Goal: Task Accomplishment & Management: Manage account settings

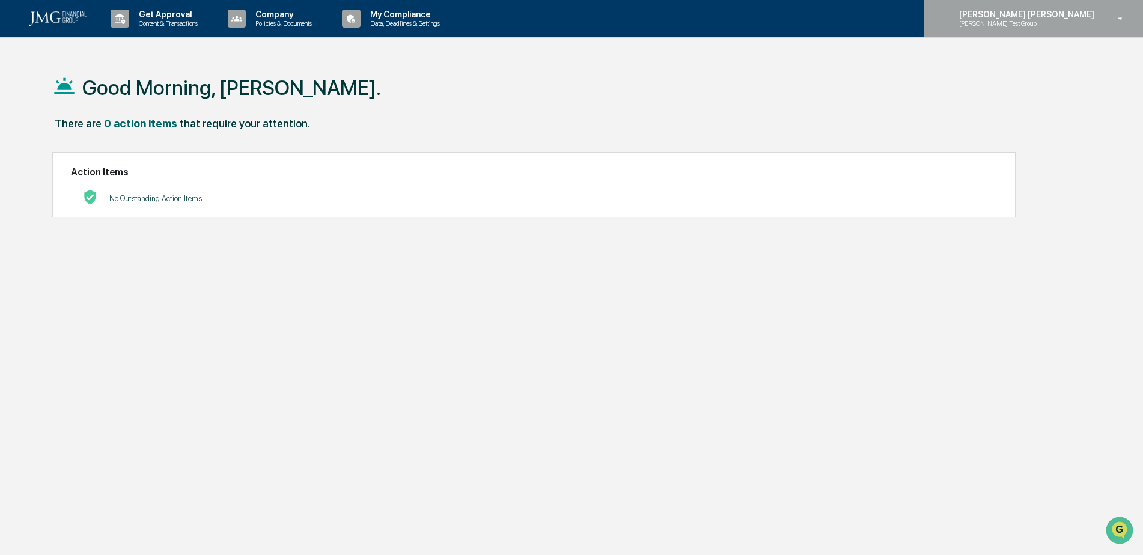
click at [1064, 26] on p "[PERSON_NAME] Test Group" at bounding box center [1009, 23] width 118 height 8
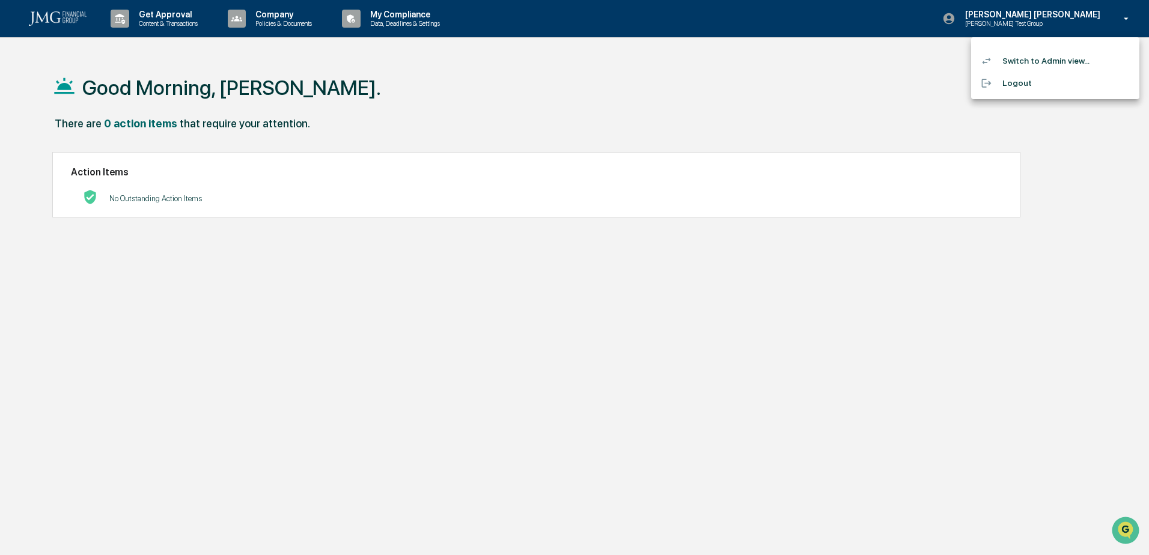
click at [1053, 55] on li "Switch to Admin view..." at bounding box center [1055, 61] width 168 height 22
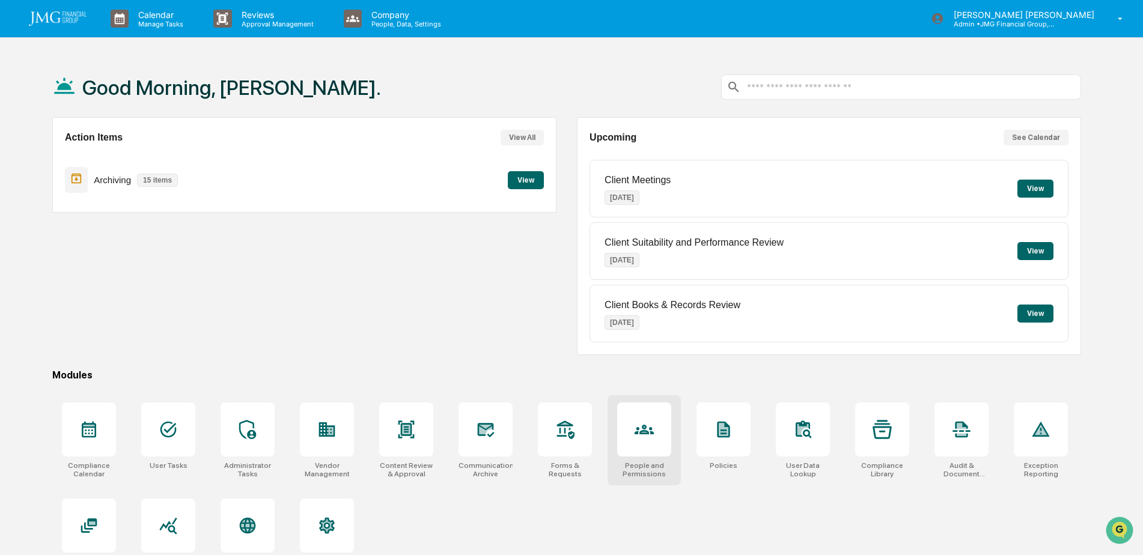
click at [647, 432] on icon at bounding box center [644, 430] width 19 height 10
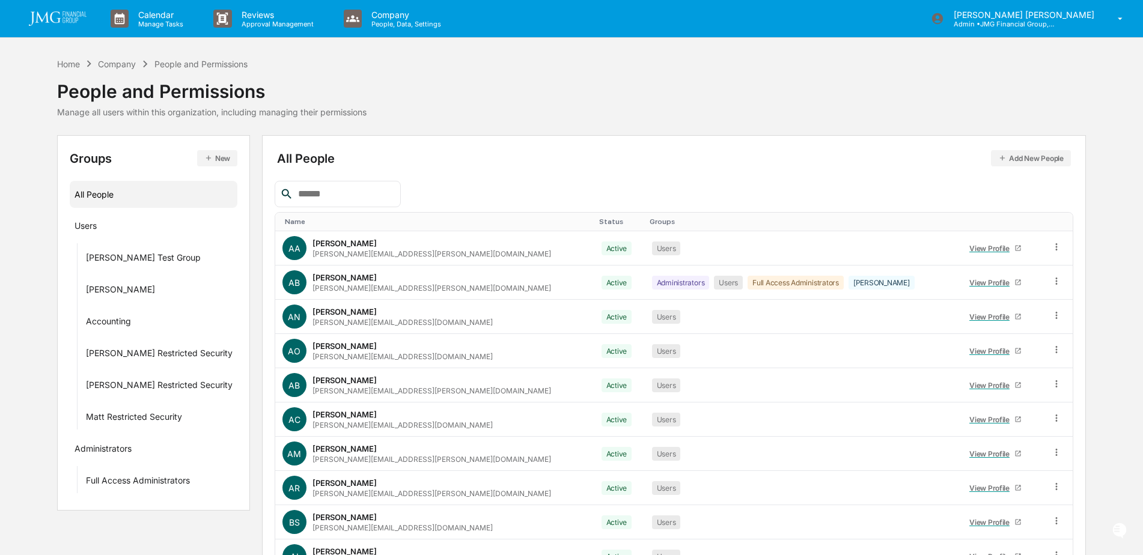
click at [349, 197] on input "text" at bounding box center [344, 194] width 102 height 16
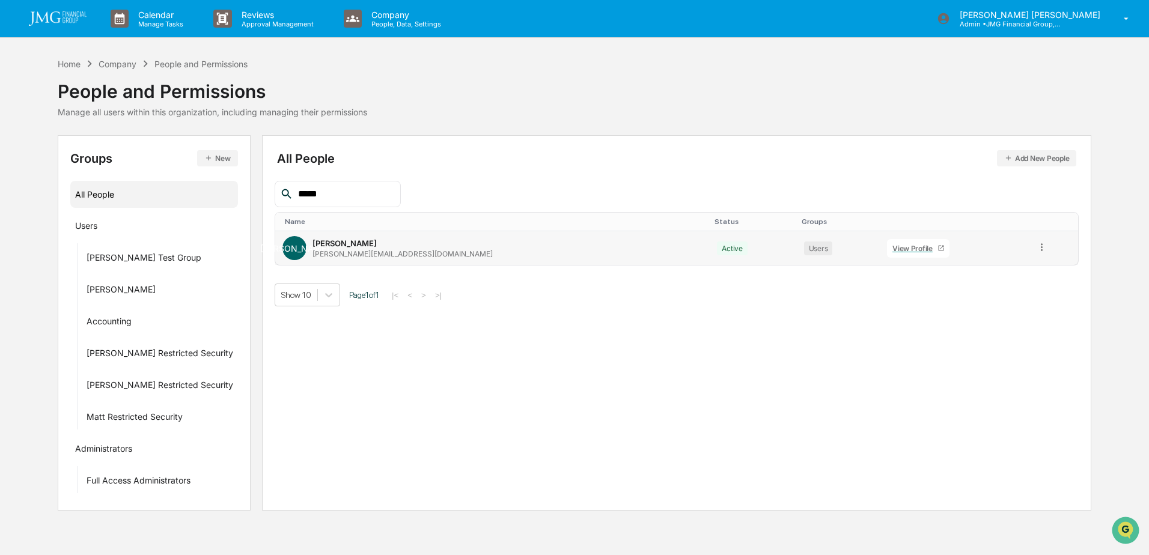
type input "*****"
click at [893, 245] on div "View Profile" at bounding box center [915, 248] width 45 height 9
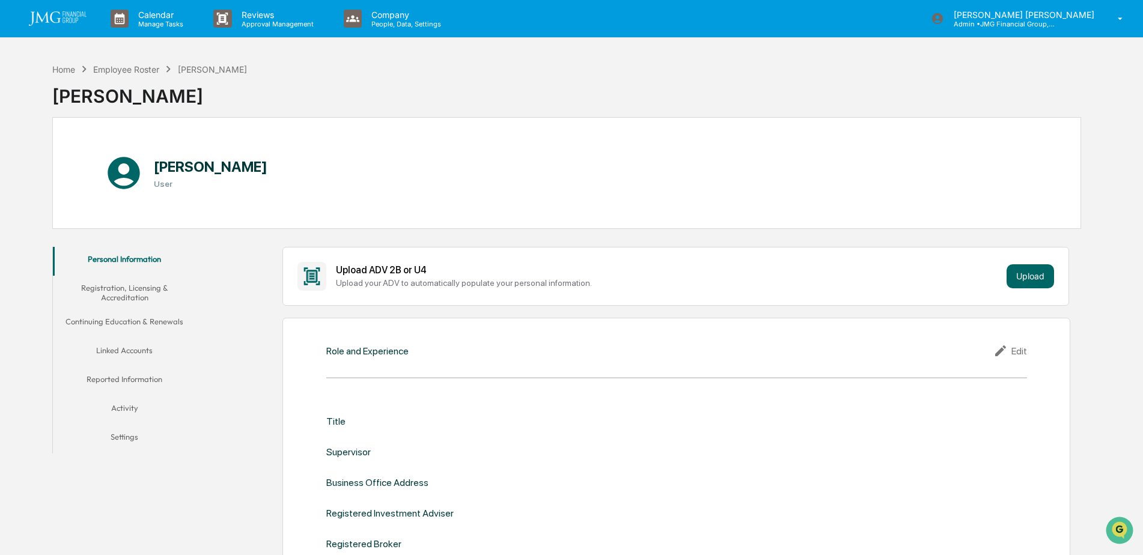
click at [153, 355] on button "Linked Accounts" at bounding box center [125, 352] width 144 height 29
